Goal: Task Accomplishment & Management: Use online tool/utility

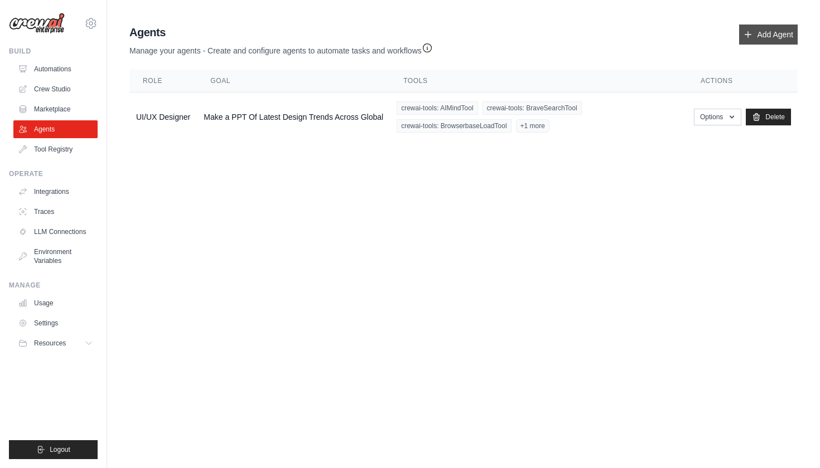
click at [774, 40] on link "Add Agent" at bounding box center [768, 35] width 59 height 20
click at [46, 61] on link "Automations" at bounding box center [56, 69] width 84 height 18
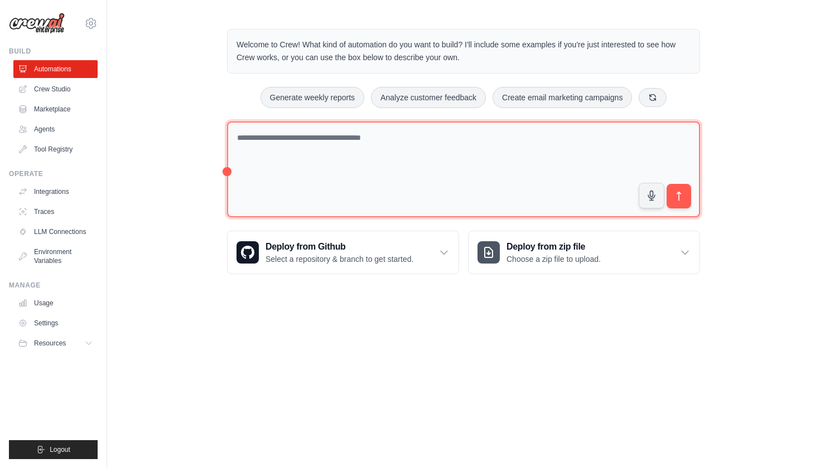
click at [314, 141] on textarea at bounding box center [463, 170] width 473 height 96
type textarea "***"
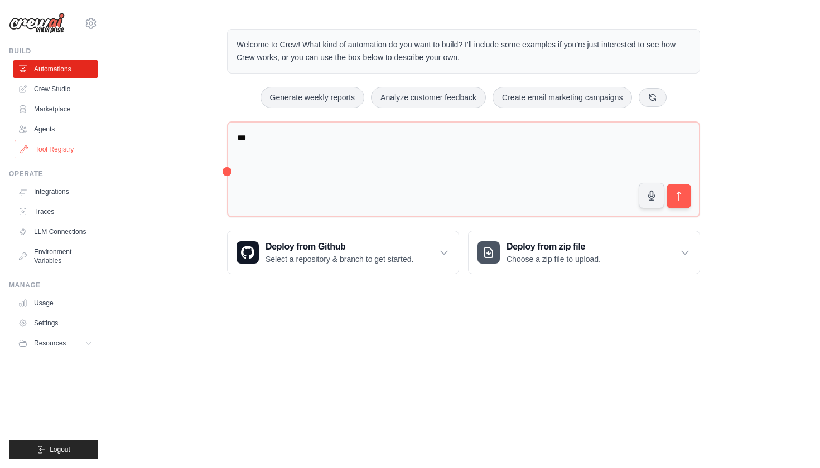
click at [58, 140] on link "Tool Registry" at bounding box center [56, 149] width 84 height 18
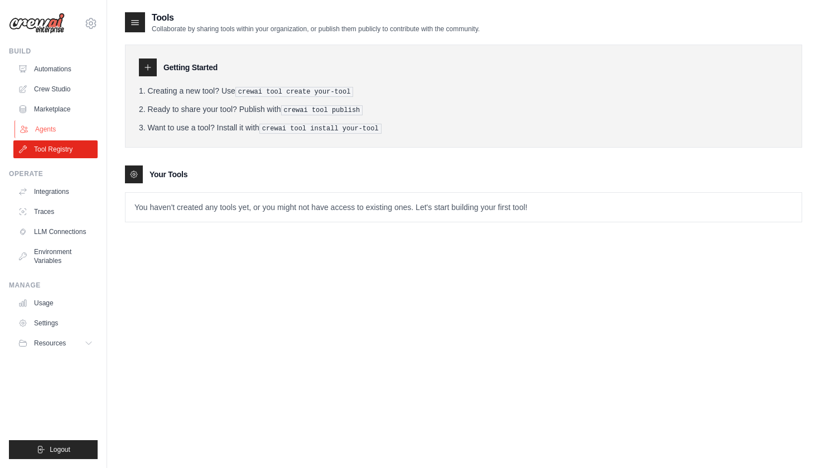
click at [47, 128] on link "Agents" at bounding box center [56, 129] width 84 height 18
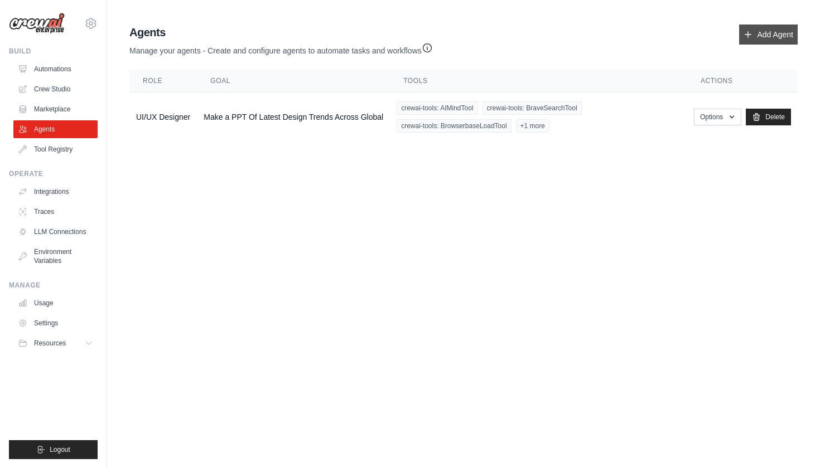
click at [749, 30] on icon at bounding box center [747, 34] width 9 height 9
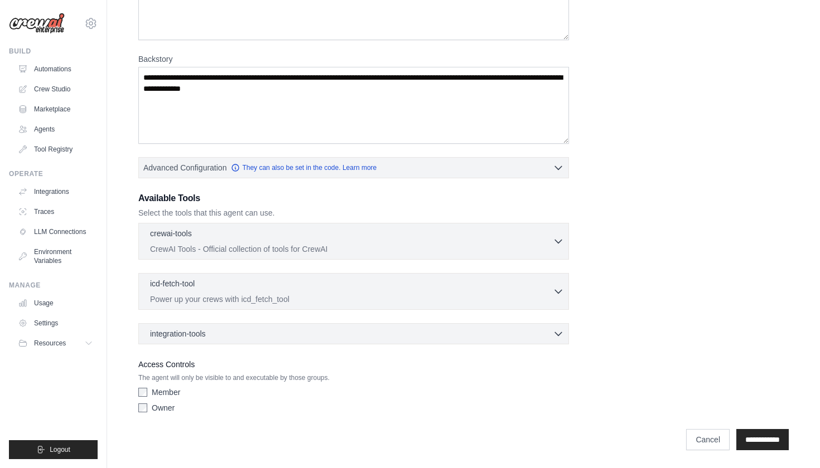
scroll to position [130, 0]
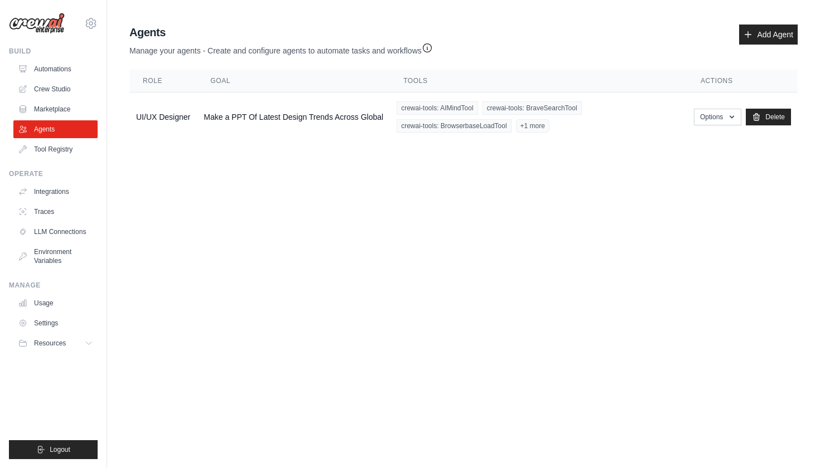
click at [464, 1] on main "Agent Usage Guide To use an agent in your CrewAI project, you can initialize it…" at bounding box center [463, 85] width 712 height 171
click at [52, 196] on link "Integrations" at bounding box center [56, 192] width 84 height 18
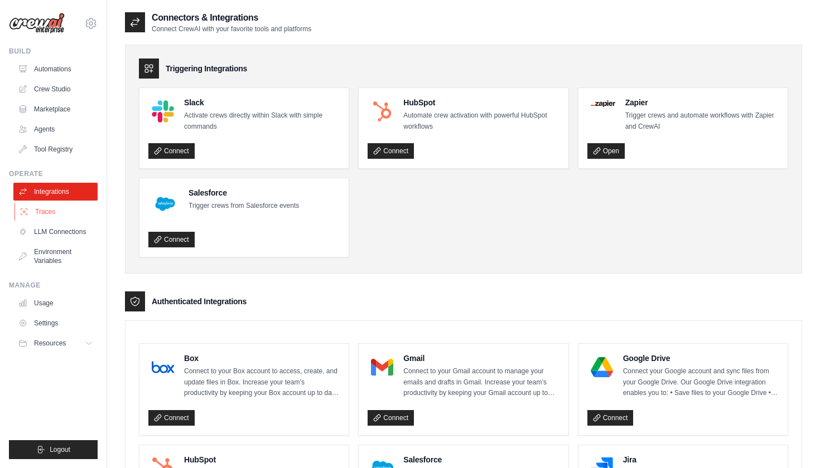
click at [47, 219] on link "Traces" at bounding box center [56, 212] width 84 height 18
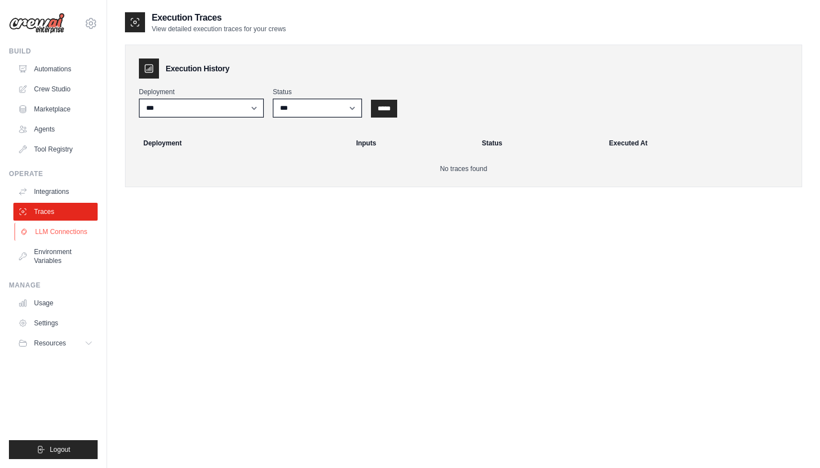
click at [56, 231] on link "LLM Connections" at bounding box center [56, 232] width 84 height 18
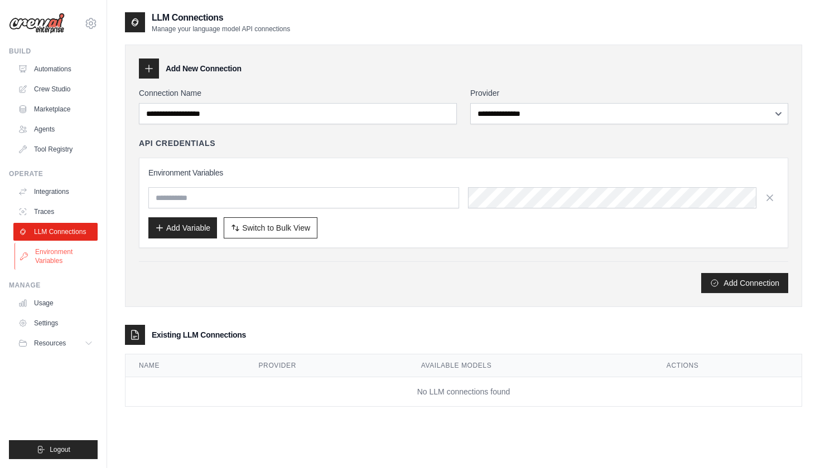
click at [56, 253] on link "Environment Variables" at bounding box center [56, 256] width 84 height 27
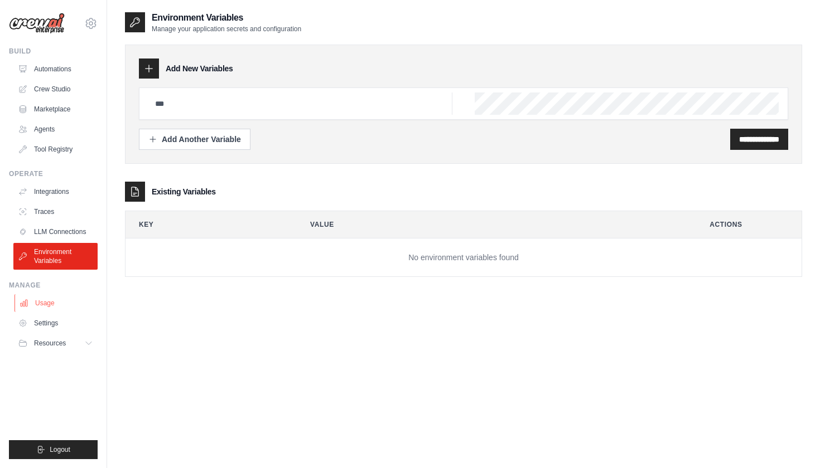
click at [43, 301] on link "Usage" at bounding box center [56, 303] width 84 height 18
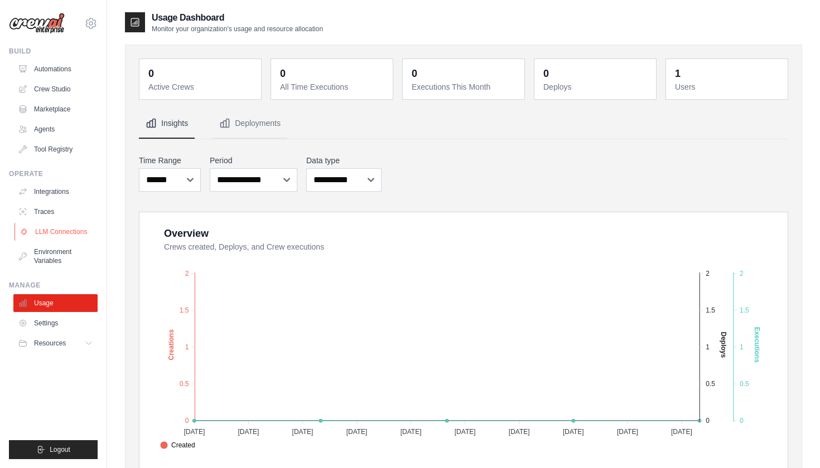
click at [83, 235] on link "LLM Connections" at bounding box center [56, 232] width 84 height 18
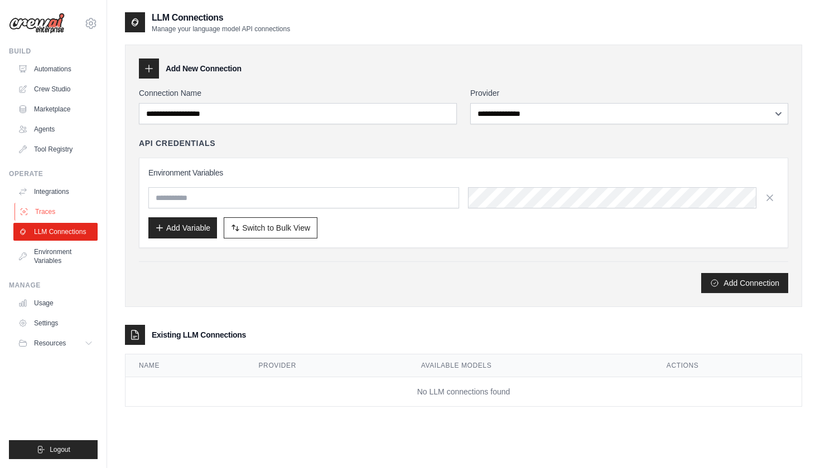
click at [38, 210] on link "Traces" at bounding box center [56, 212] width 84 height 18
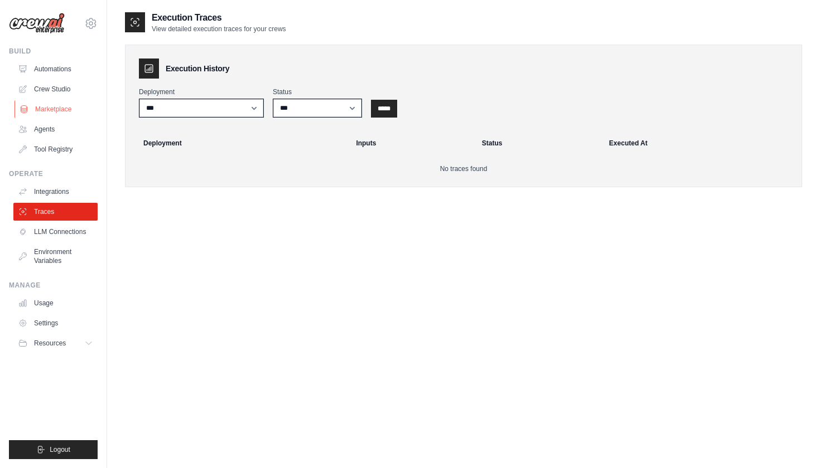
click at [43, 110] on link "Marketplace" at bounding box center [56, 109] width 84 height 18
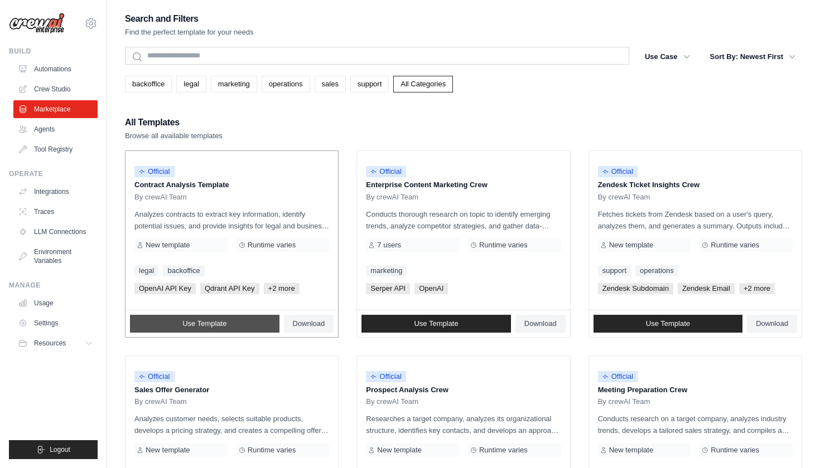
click at [246, 324] on link "Use Template" at bounding box center [204, 324] width 149 height 18
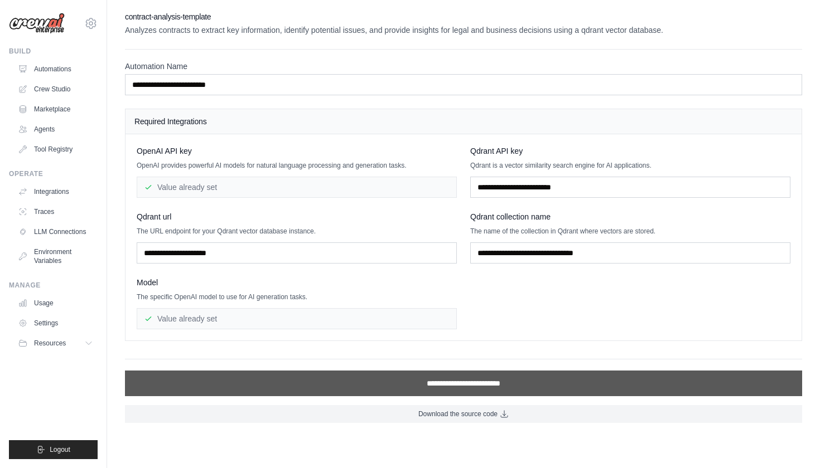
click at [428, 388] on input "**********" at bounding box center [463, 384] width 677 height 26
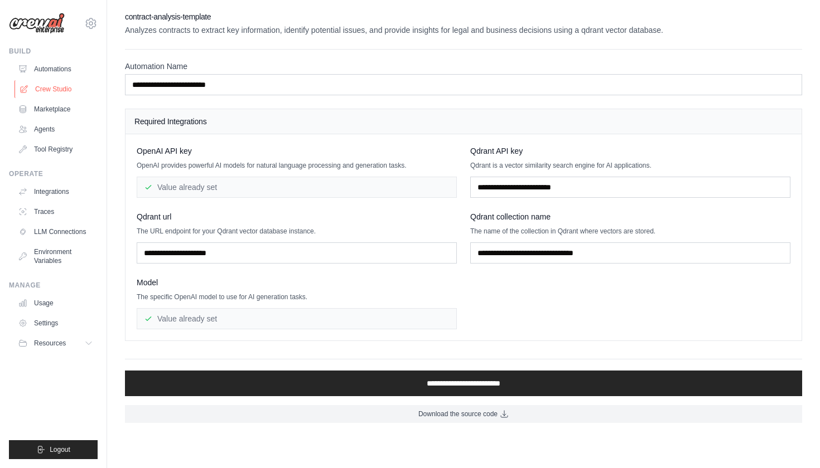
click at [60, 90] on link "Crew Studio" at bounding box center [56, 89] width 84 height 18
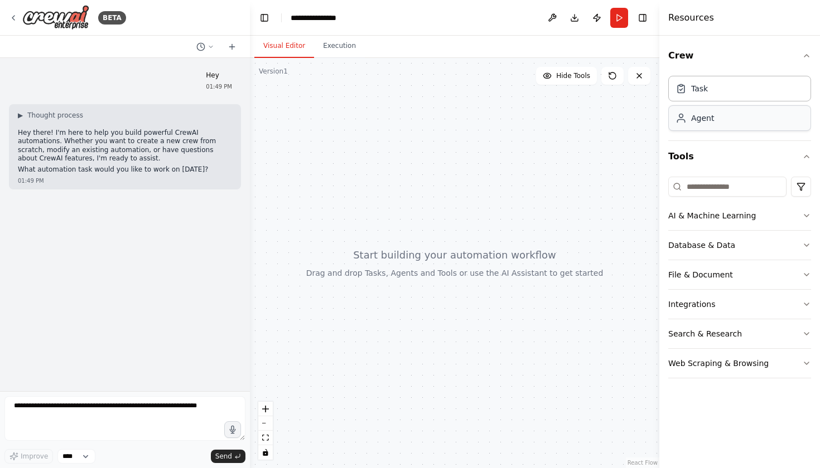
click at [721, 119] on div "Agent" at bounding box center [739, 118] width 143 height 26
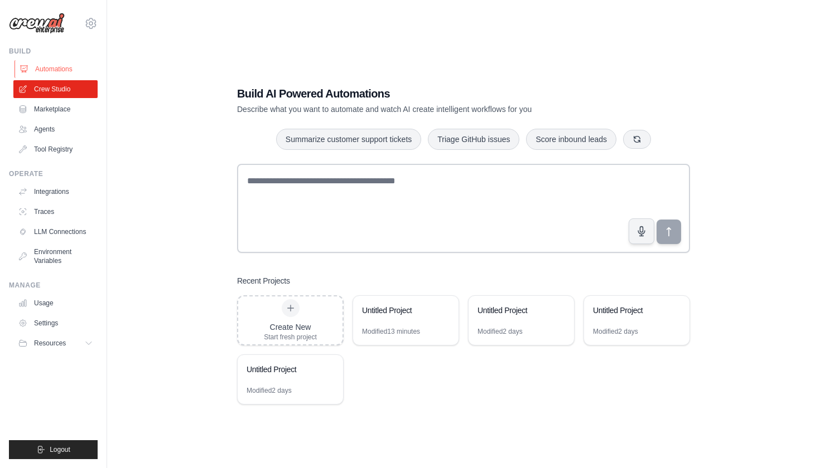
click at [52, 70] on link "Automations" at bounding box center [56, 69] width 84 height 18
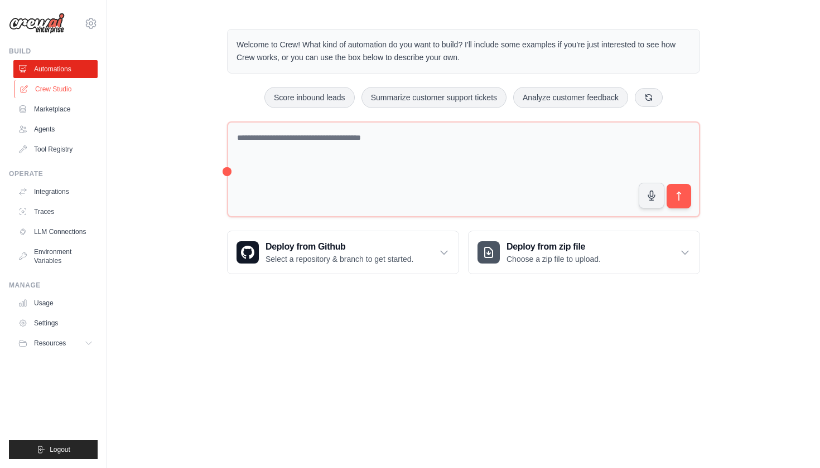
click at [49, 90] on link "Crew Studio" at bounding box center [56, 89] width 84 height 18
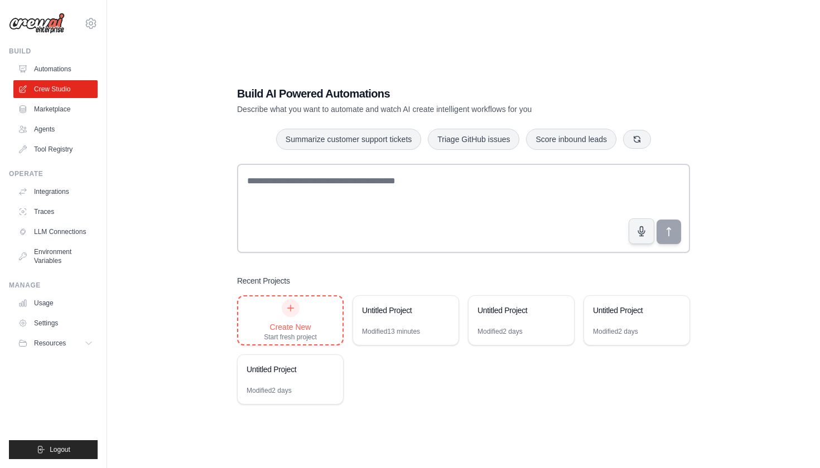
click at [303, 331] on div "Create New" at bounding box center [290, 327] width 53 height 11
click at [38, 130] on link "Agents" at bounding box center [56, 129] width 84 height 18
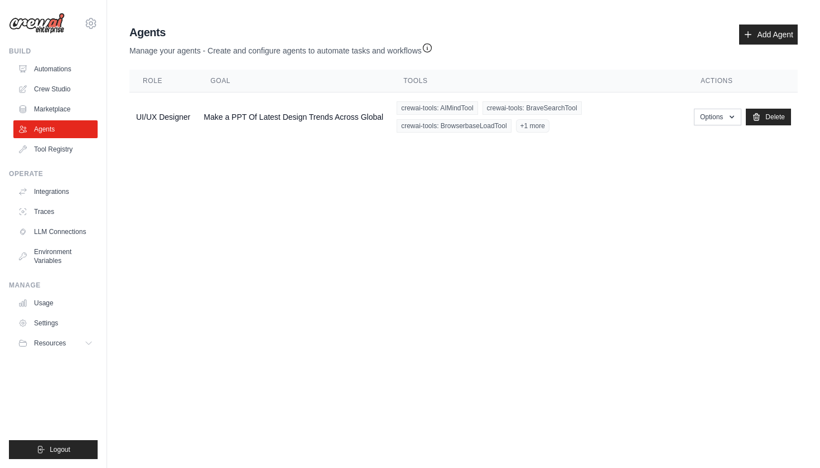
click at [423, 322] on body "sagarthalla.carrerpedia@gmail.com Settings Build Automations Crew Studio Resour…" at bounding box center [410, 234] width 820 height 468
click at [760, 28] on link "Add Agent" at bounding box center [768, 35] width 59 height 20
